Goal: Entertainment & Leisure: Consume media (video, audio)

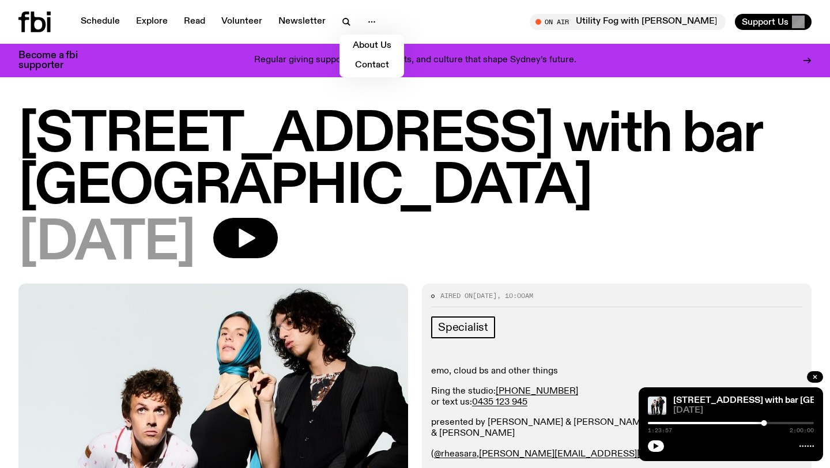
click at [188, 148] on h1 "[STREET_ADDRESS] with bar [GEOGRAPHIC_DATA]" at bounding box center [414, 161] width 793 height 104
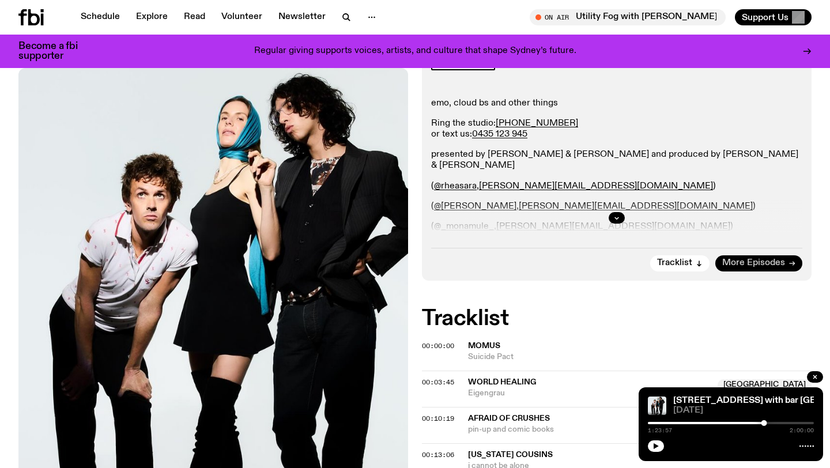
scroll to position [259, 0]
click at [757, 258] on span "More Episodes" at bounding box center [753, 262] width 63 height 9
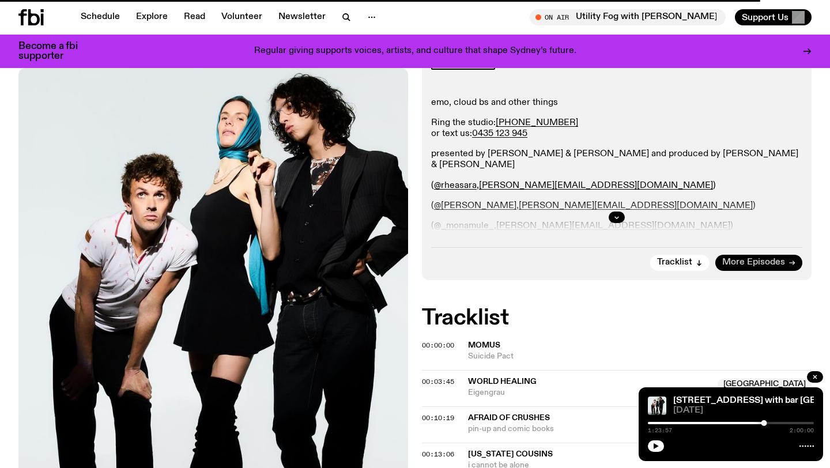
click at [757, 258] on span "More Episodes" at bounding box center [753, 262] width 63 height 9
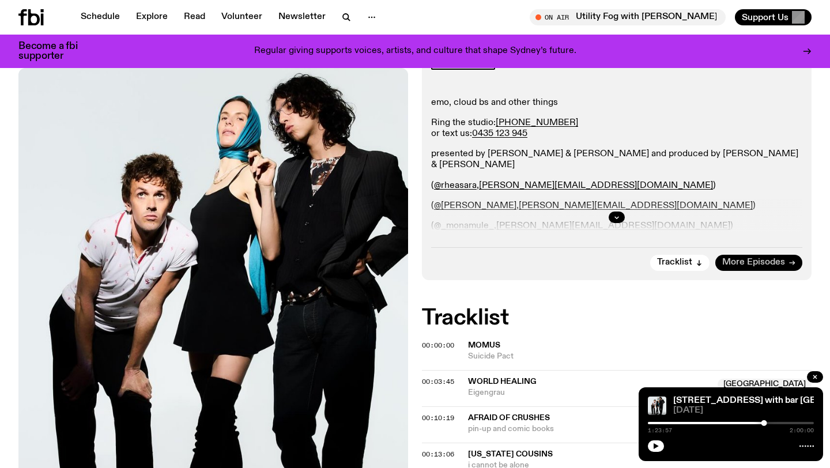
click at [757, 258] on span "More Episodes" at bounding box center [753, 262] width 63 height 9
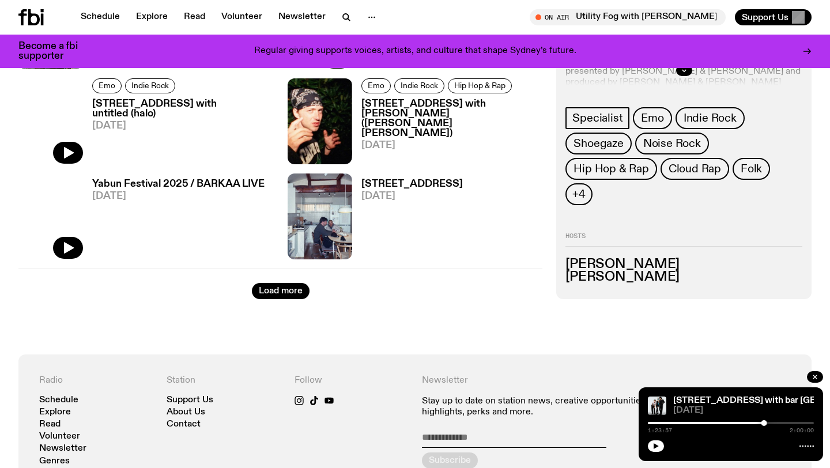
scroll to position [1931, 0]
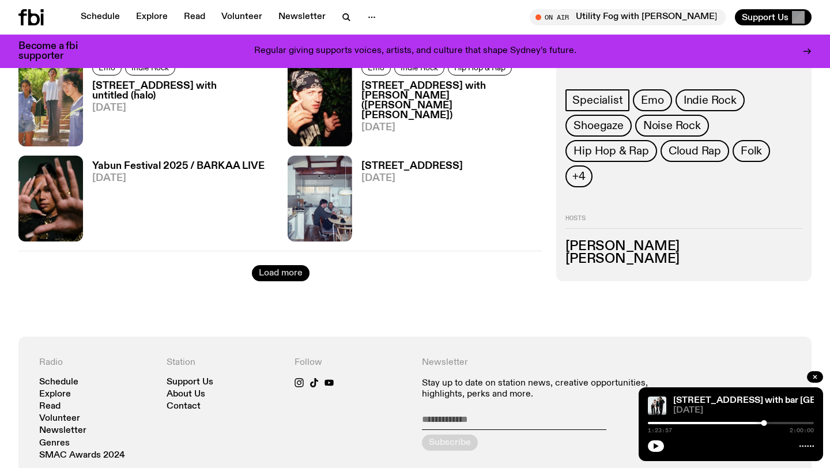
click at [281, 268] on button "Load more" at bounding box center [281, 273] width 58 height 16
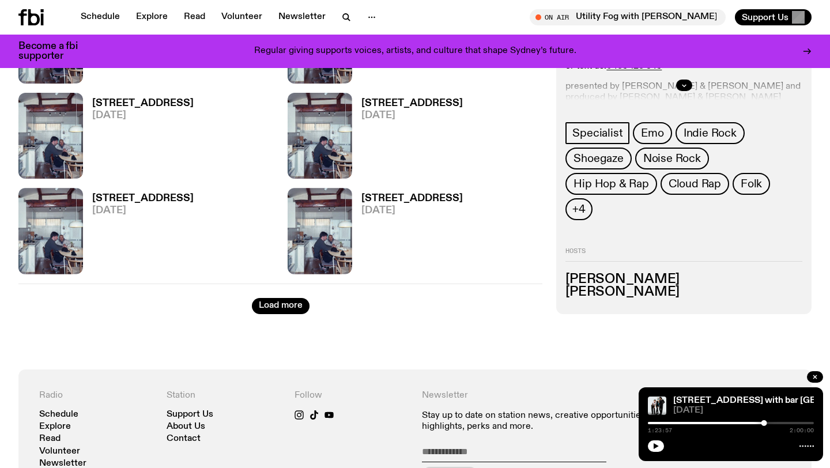
scroll to position [3424, 0]
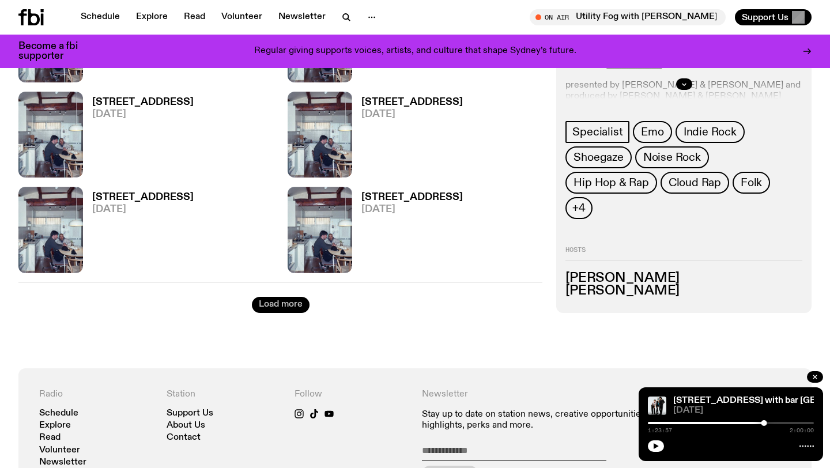
click at [267, 304] on button "Load more" at bounding box center [281, 305] width 58 height 16
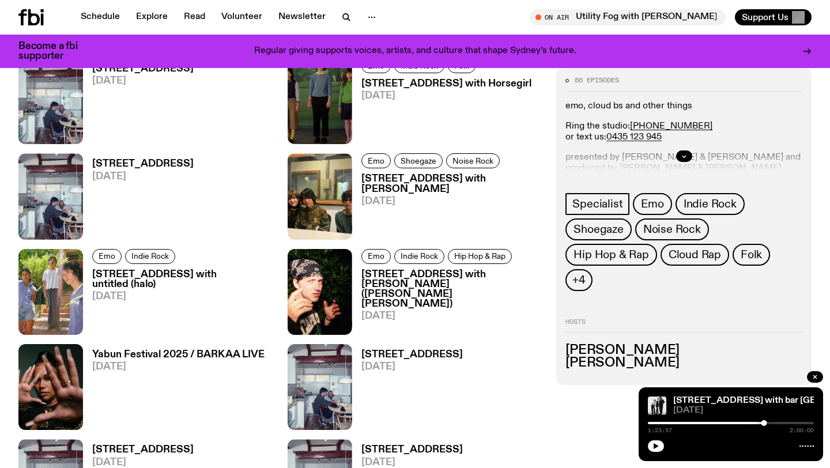
scroll to position [1720, 0]
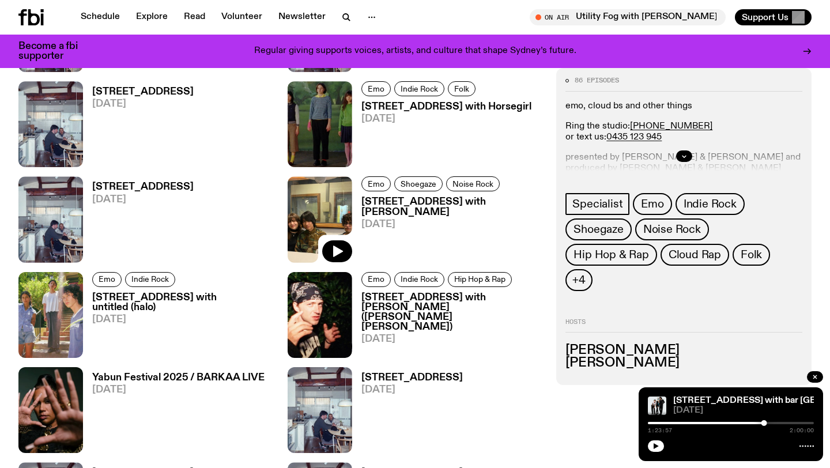
click at [324, 232] on img at bounding box center [320, 219] width 65 height 86
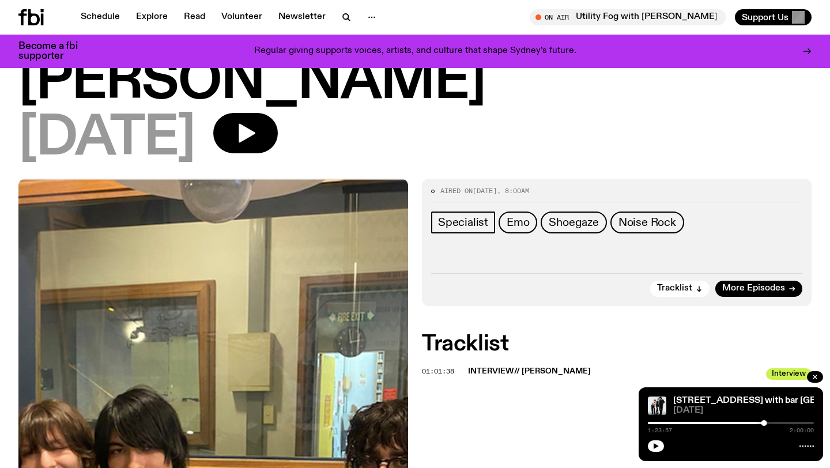
scroll to position [101, 0]
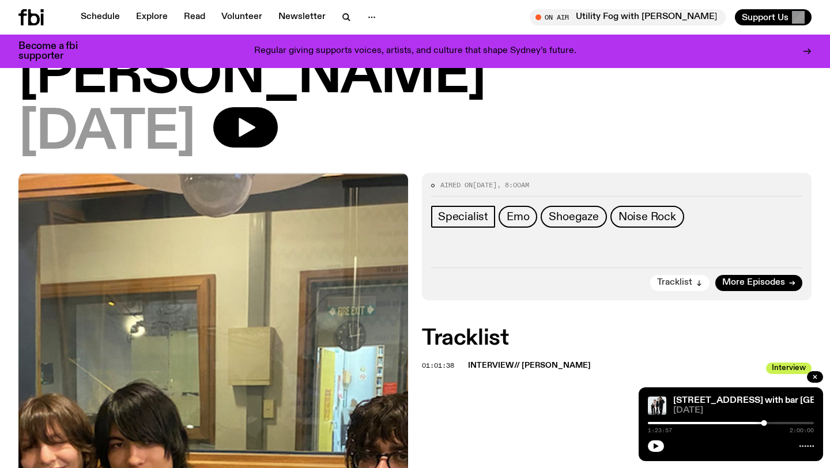
click at [667, 278] on span "Tracklist" at bounding box center [674, 282] width 35 height 9
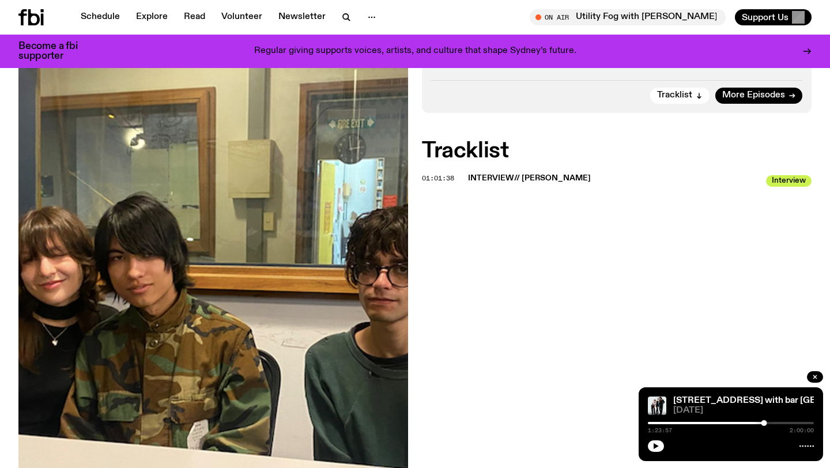
scroll to position [309, 0]
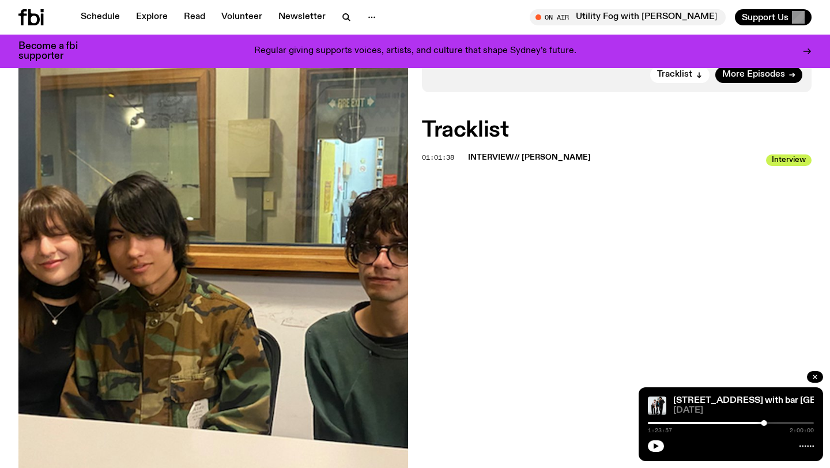
click at [303, 193] on img at bounding box center [212, 224] width 389 height 519
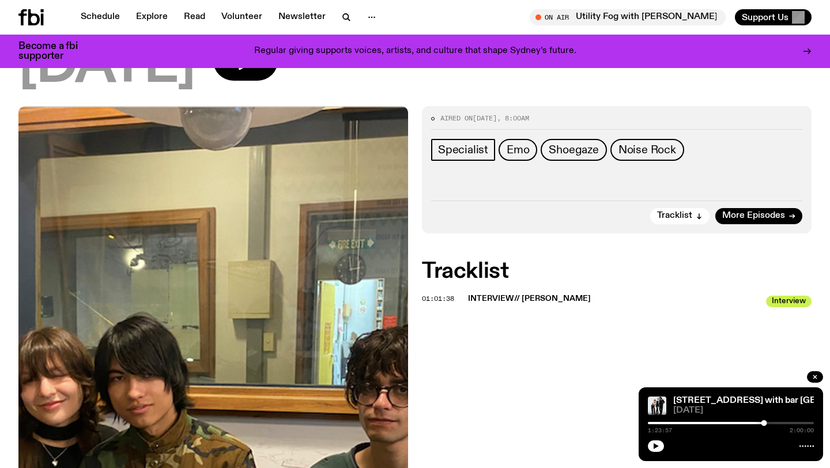
scroll to position [0, 0]
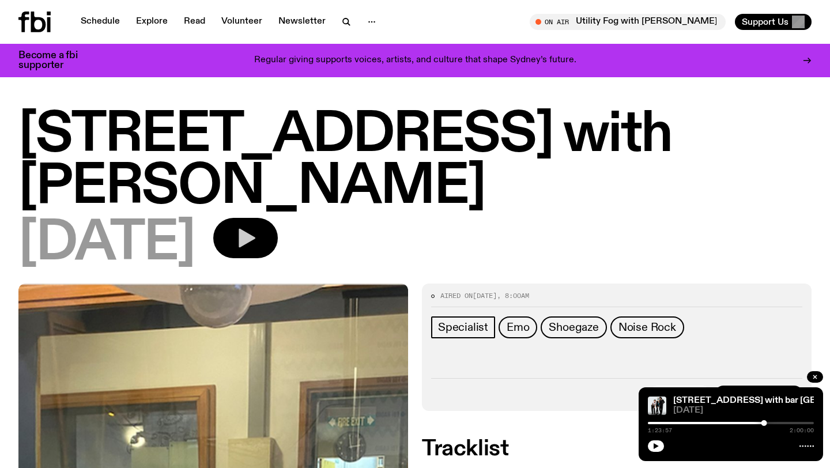
click at [278, 218] on button "button" at bounding box center [245, 238] width 65 height 40
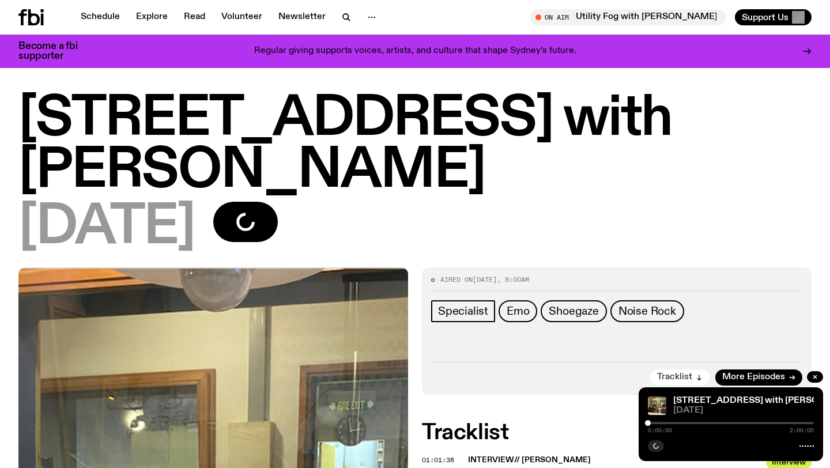
click at [676, 373] on span "Tracklist" at bounding box center [674, 377] width 35 height 9
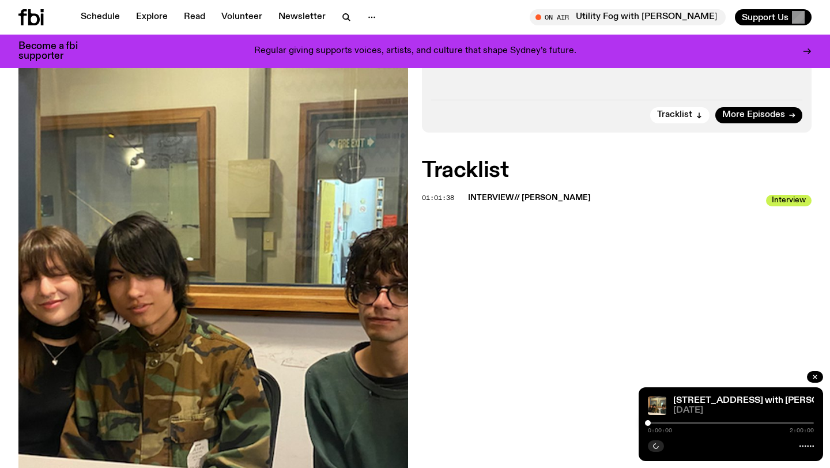
scroll to position [252, 0]
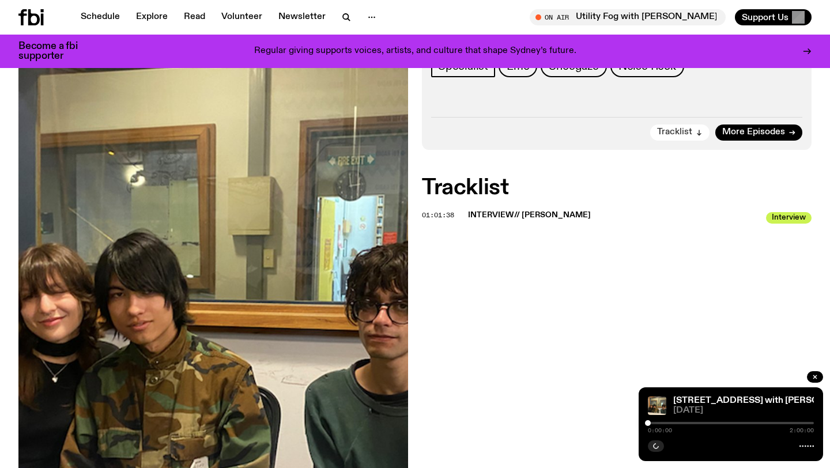
click at [695, 124] on button "Tracklist" at bounding box center [679, 132] width 59 height 16
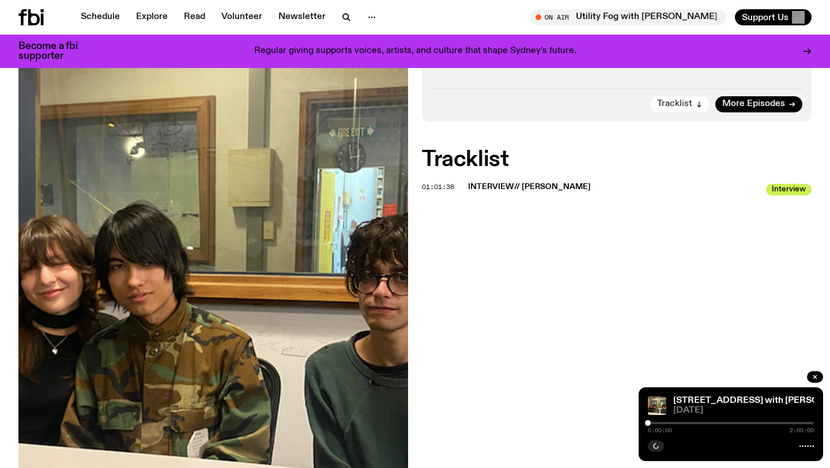
scroll to position [309, 0]
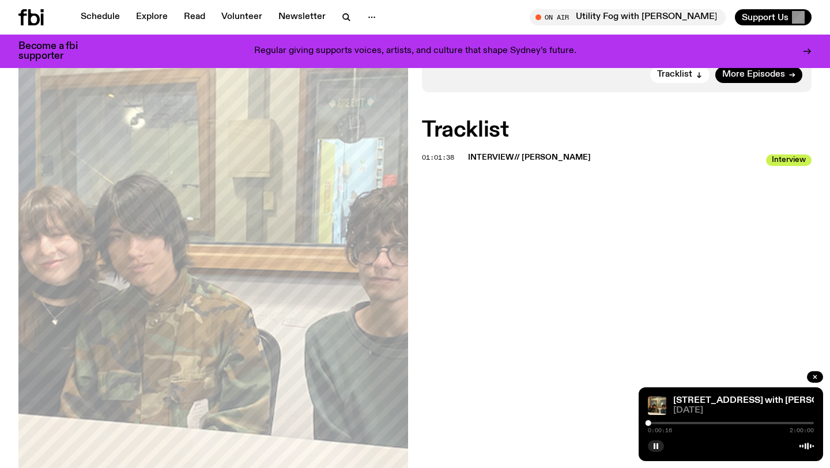
click at [722, 425] on div "0:00:16 2:00:00" at bounding box center [731, 426] width 166 height 14
click at [722, 423] on div at bounding box center [731, 423] width 166 height 2
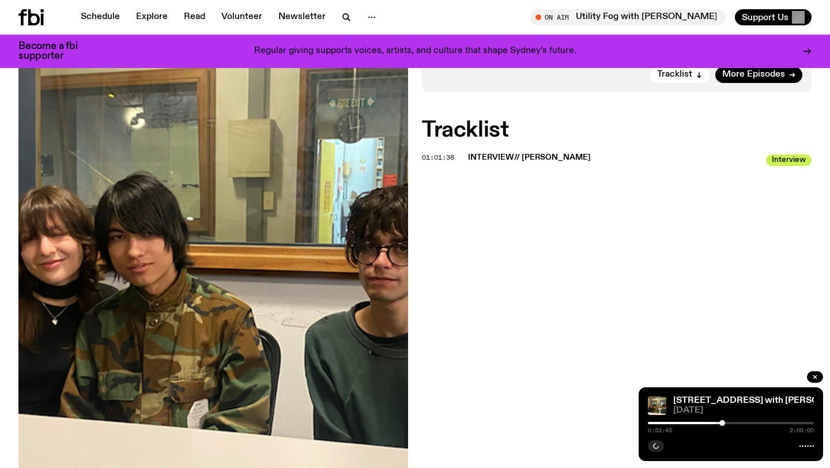
click at [731, 422] on div at bounding box center [731, 423] width 166 height 2
click at [733, 422] on div at bounding box center [733, 423] width 6 height 6
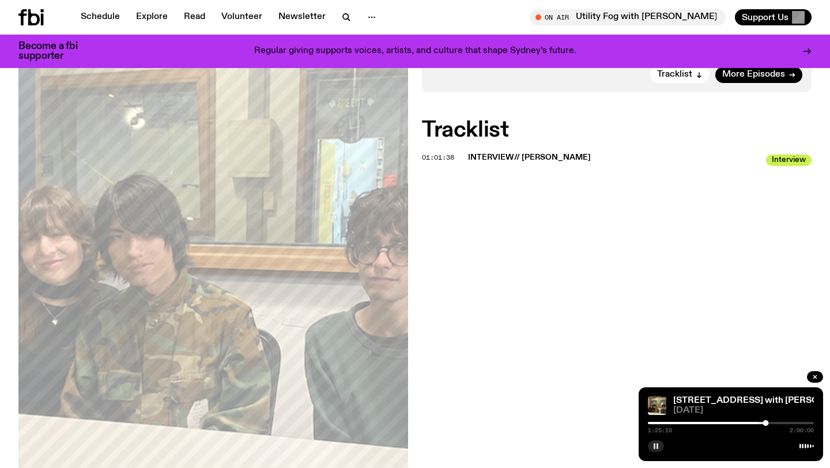
click at [661, 446] on button "button" at bounding box center [656, 446] width 16 height 12
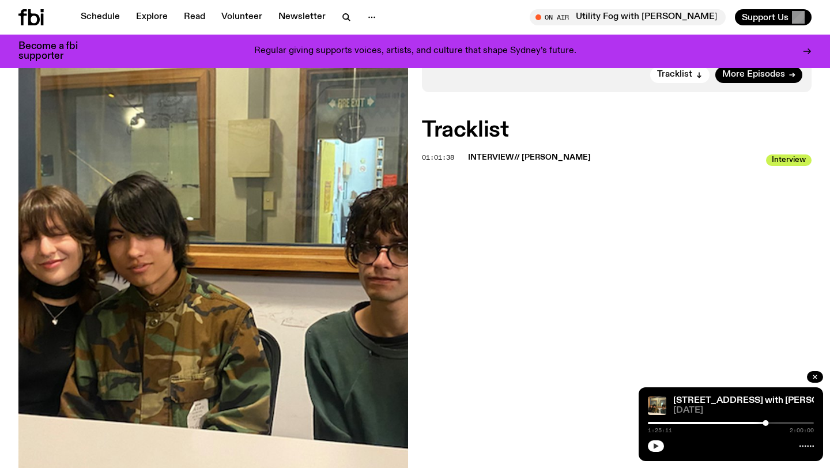
click at [648, 440] on button "button" at bounding box center [656, 446] width 16 height 12
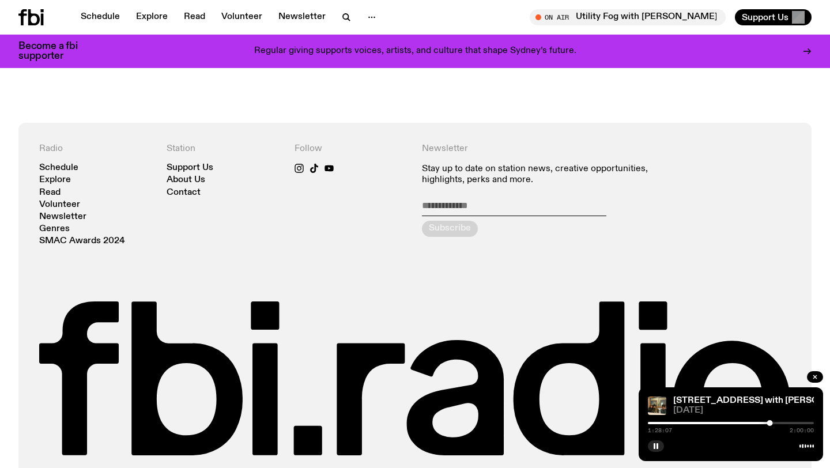
scroll to position [737, 0]
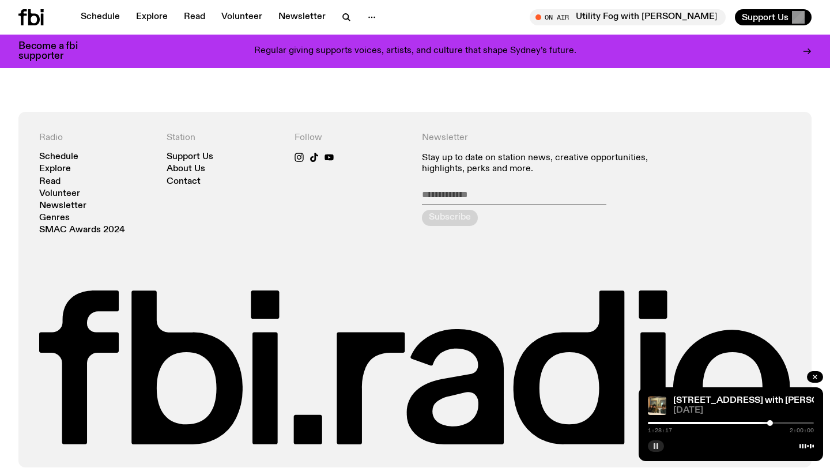
click at [651, 441] on button "button" at bounding box center [656, 446] width 16 height 12
